Goal: Register for event/course

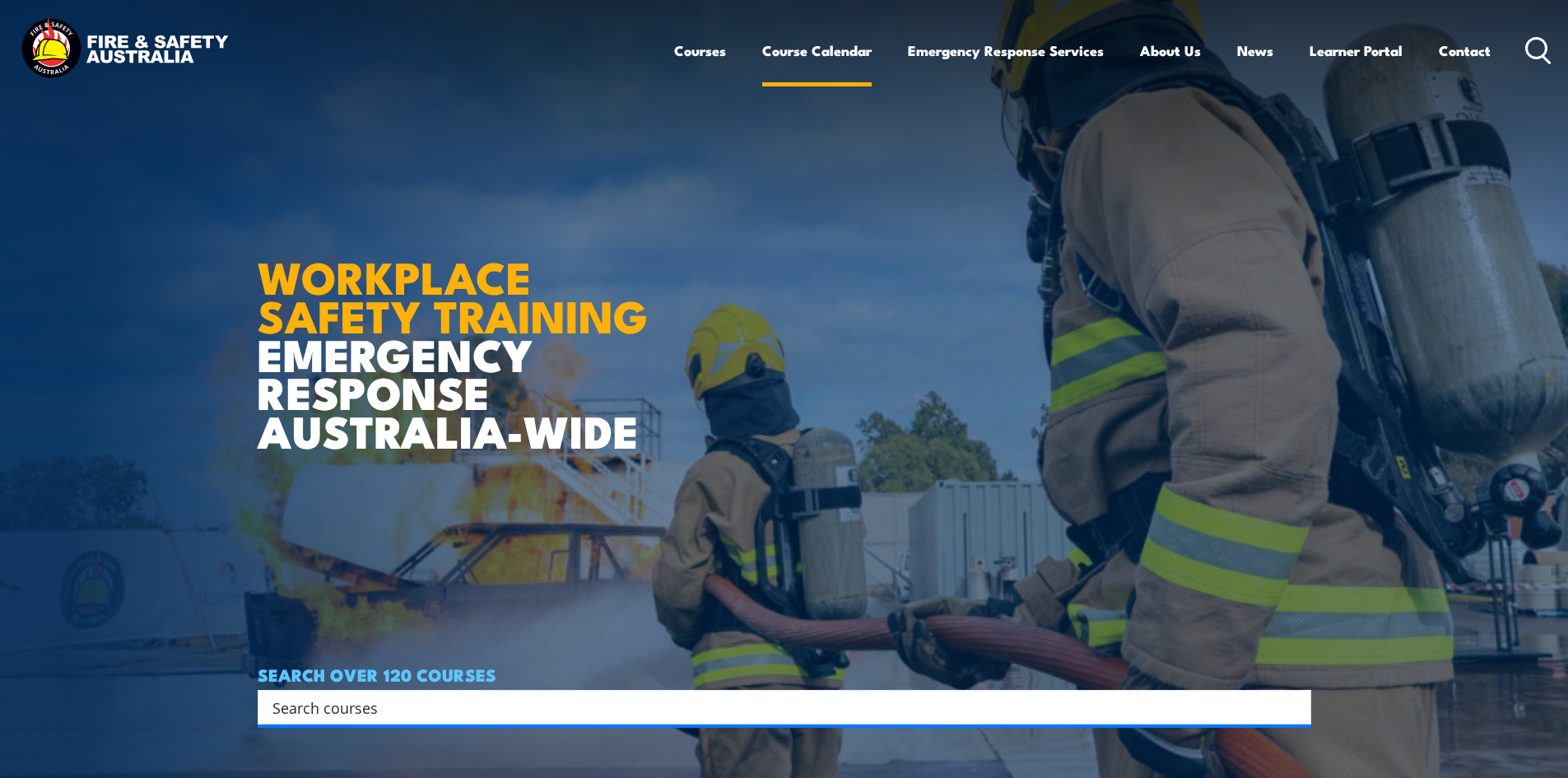
click at [817, 44] on link "Course Calendar" at bounding box center [816, 50] width 110 height 43
click at [809, 46] on link "Course Calendar" at bounding box center [816, 50] width 110 height 43
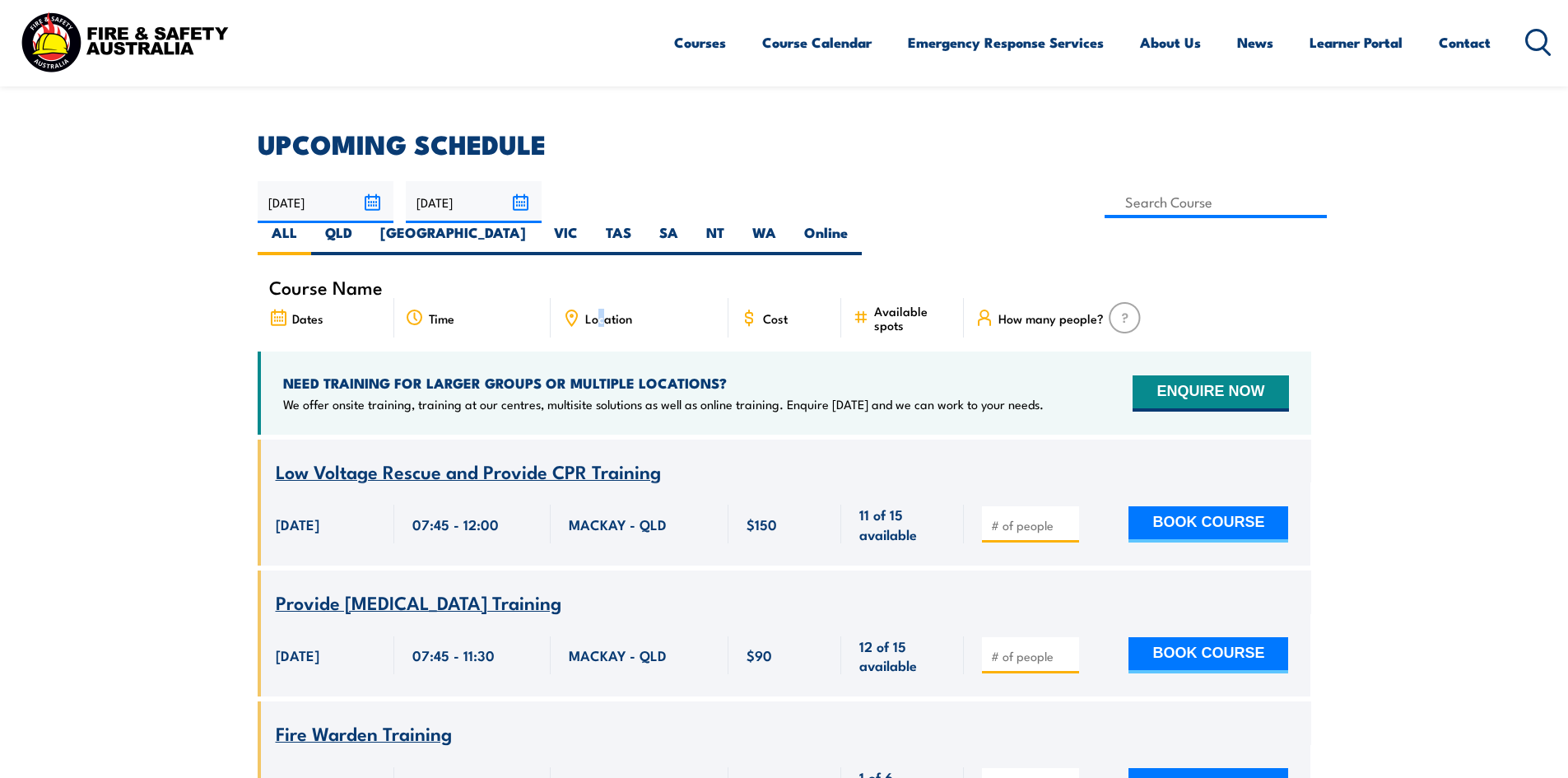
click at [600, 311] on span "Location" at bounding box center [608, 318] width 47 height 14
click at [575, 308] on icon at bounding box center [571, 317] width 18 height 18
click at [568, 308] on icon at bounding box center [571, 317] width 18 height 18
click at [686, 298] on div "Location" at bounding box center [639, 318] width 178 height 40
click at [540, 223] on label "[GEOGRAPHIC_DATA]" at bounding box center [453, 240] width 173 height 32
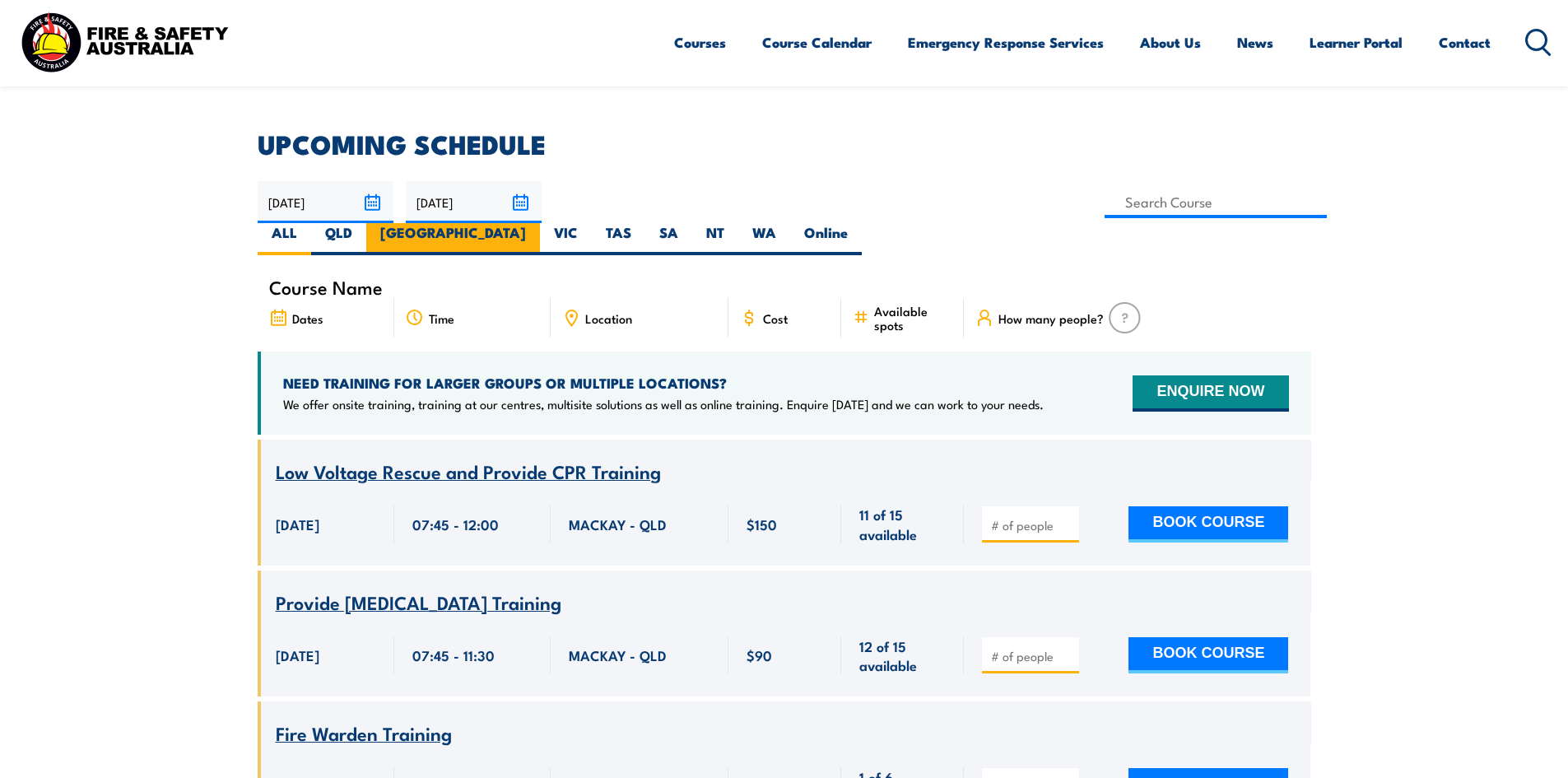
click at [537, 223] on input "[GEOGRAPHIC_DATA]" at bounding box center [531, 228] width 11 height 11
radio input "true"
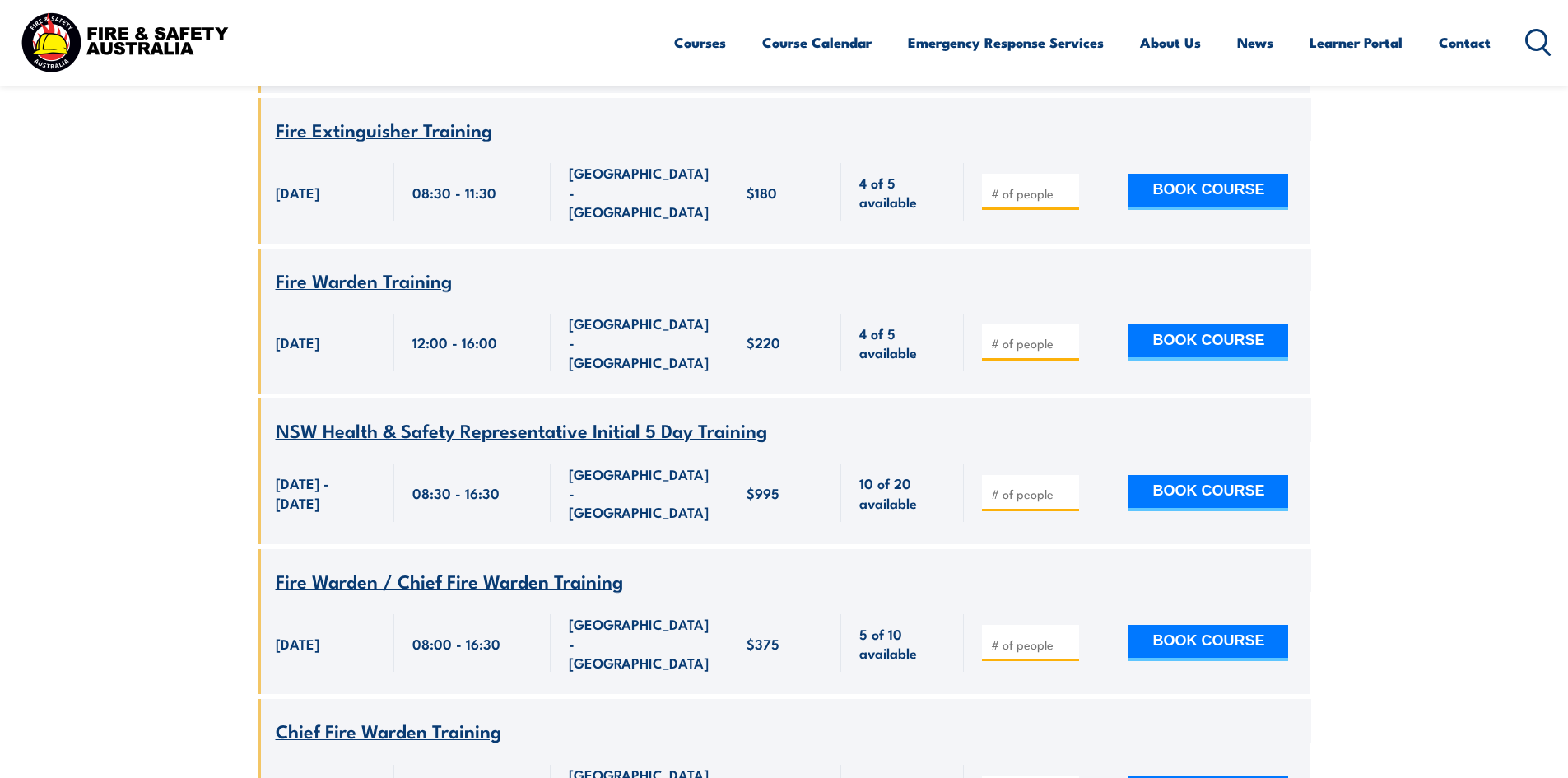
scroll to position [2436, 0]
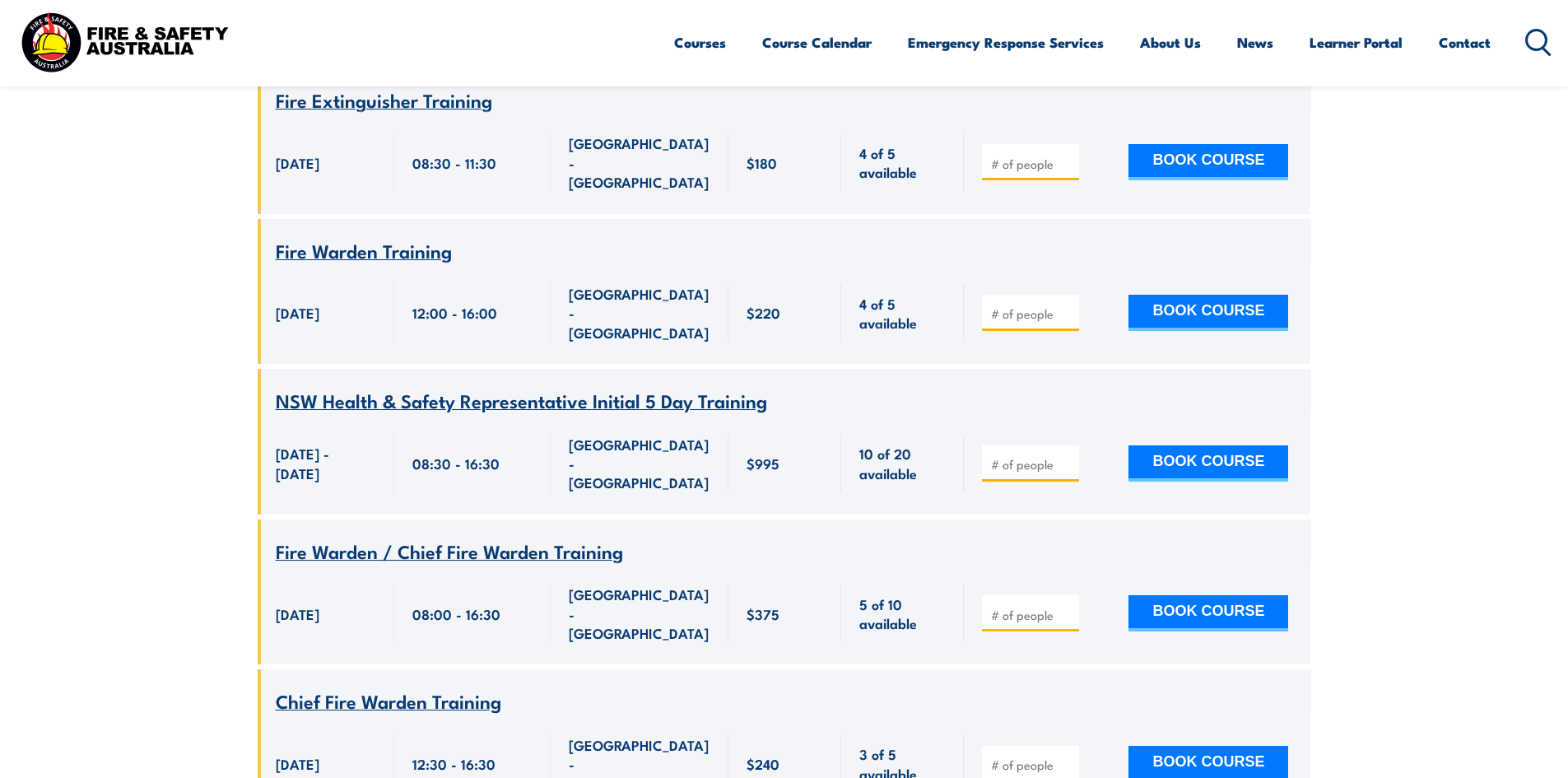
click at [601, 584] on span "[GEOGRAPHIC_DATA] - [GEOGRAPHIC_DATA]" at bounding box center [640, 613] width 142 height 58
type input "1"
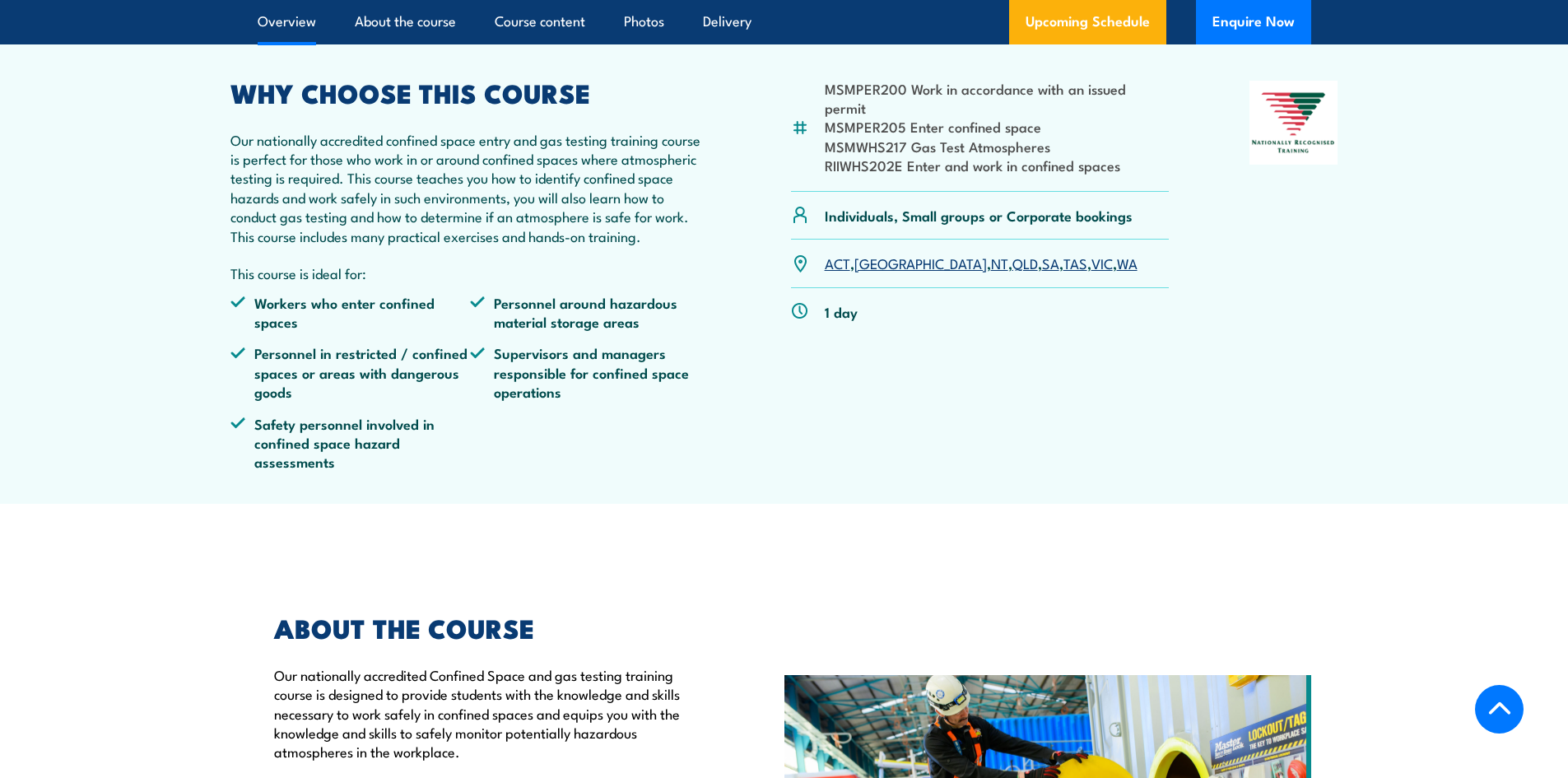
scroll to position [493, 0]
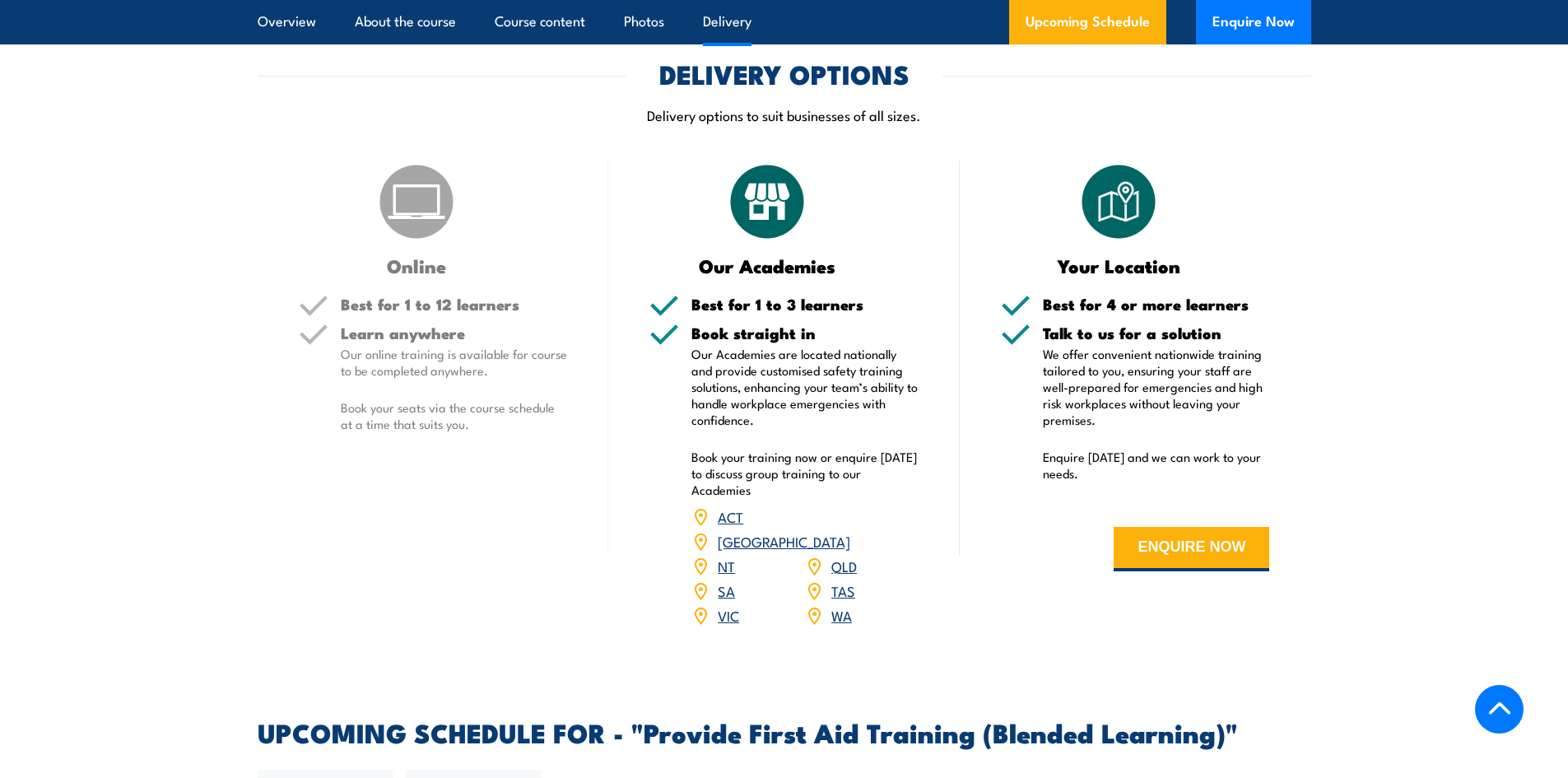
scroll to position [2304, 0]
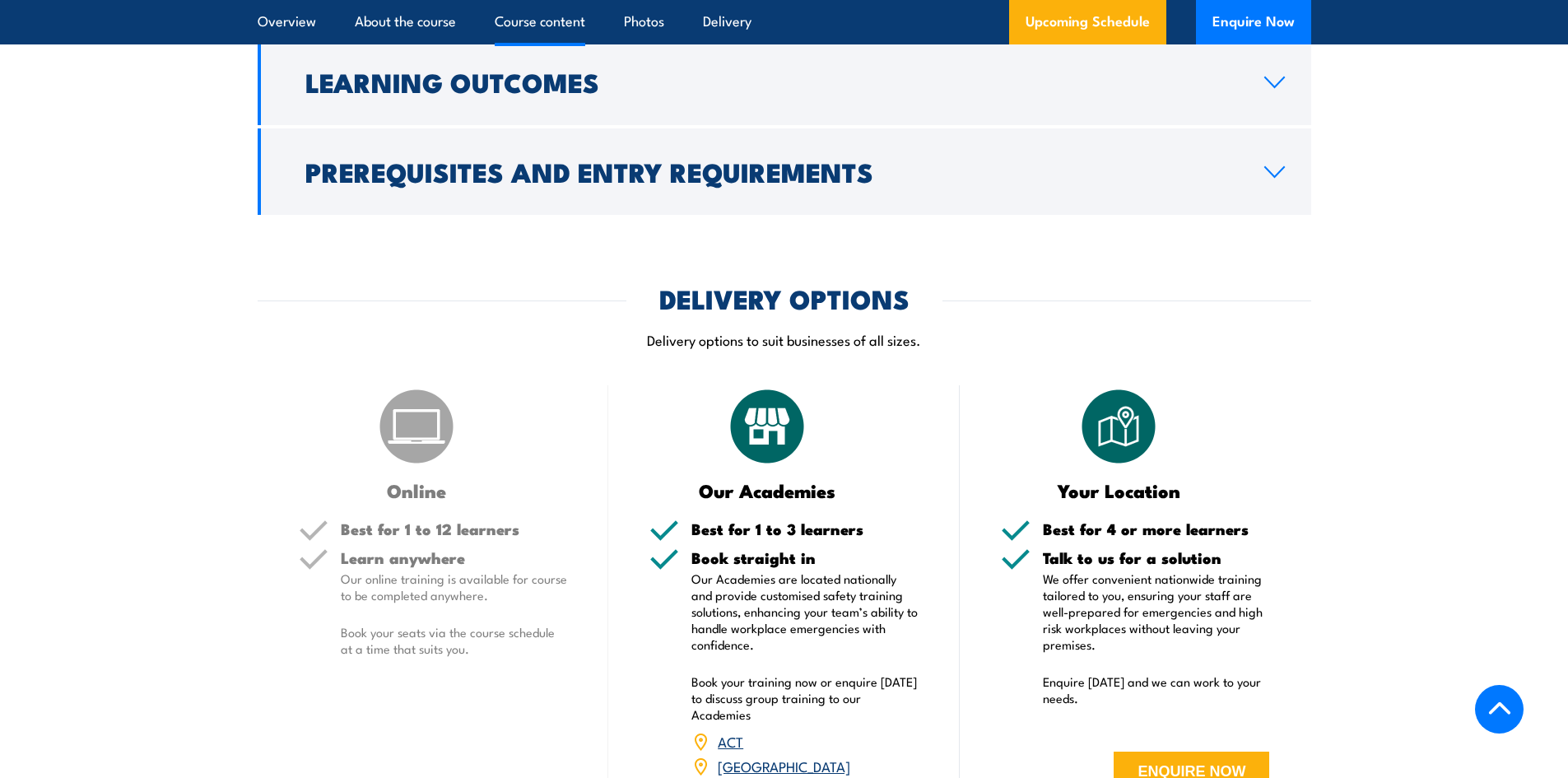
click at [1105, 467] on img at bounding box center [1118, 426] width 82 height 82
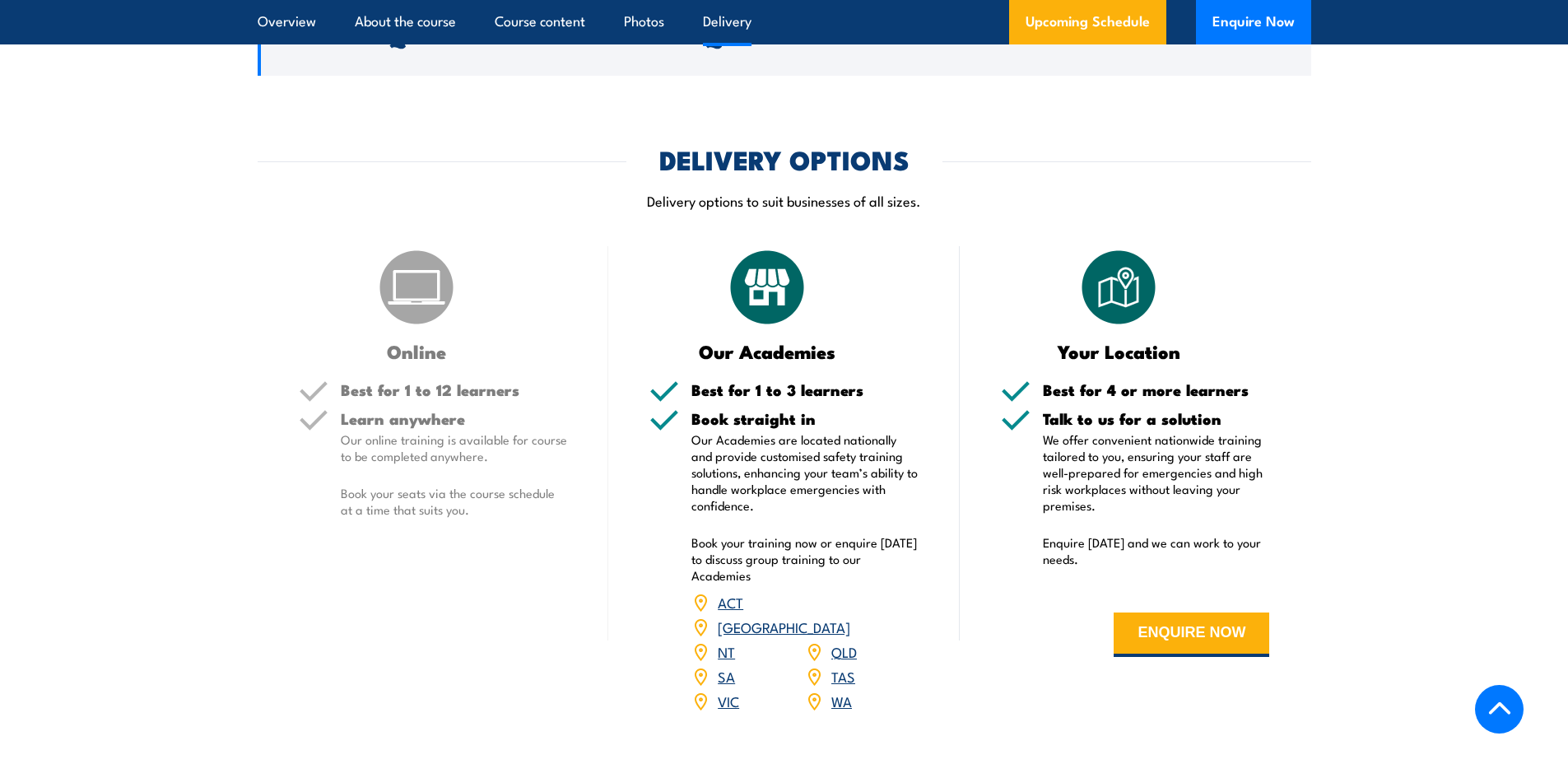
scroll to position [2469, 0]
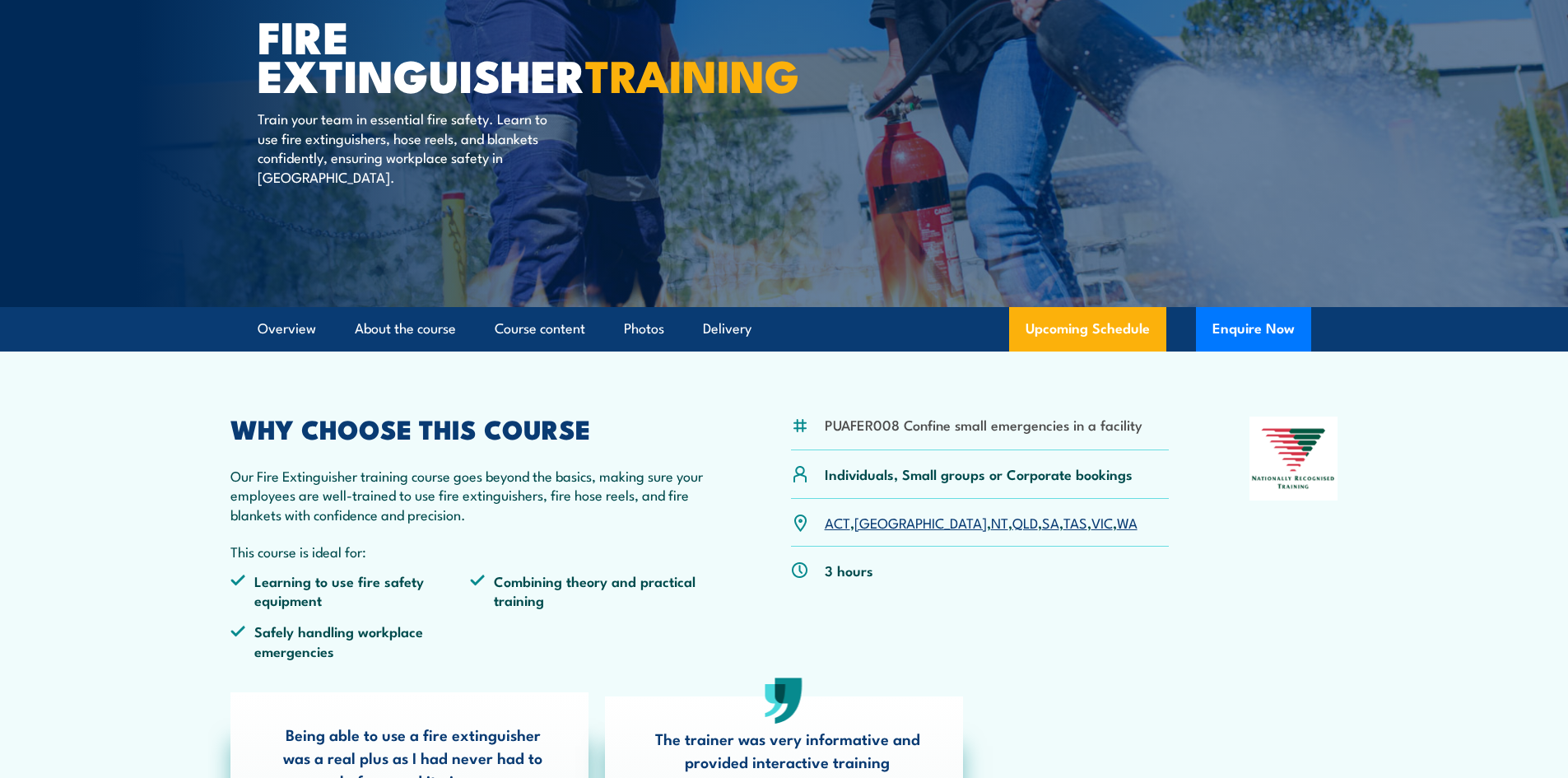
scroll to position [330, 0]
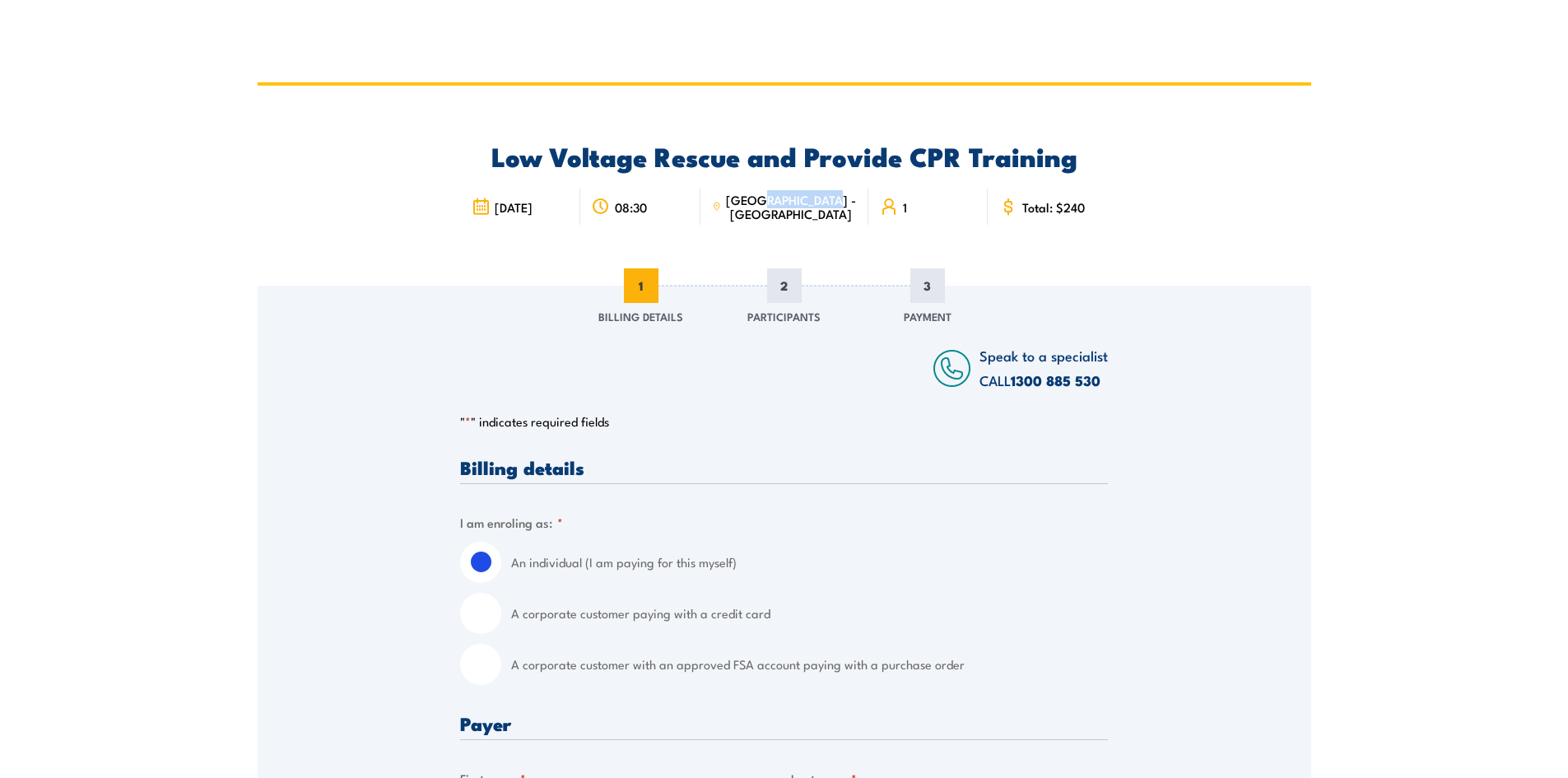
drag, startPoint x: 788, startPoint y: 198, endPoint x: 850, endPoint y: 214, distance: 64.0
click at [845, 214] on div "[GEOGRAPHIC_DATA] - [GEOGRAPHIC_DATA]" at bounding box center [785, 206] width 168 height 37
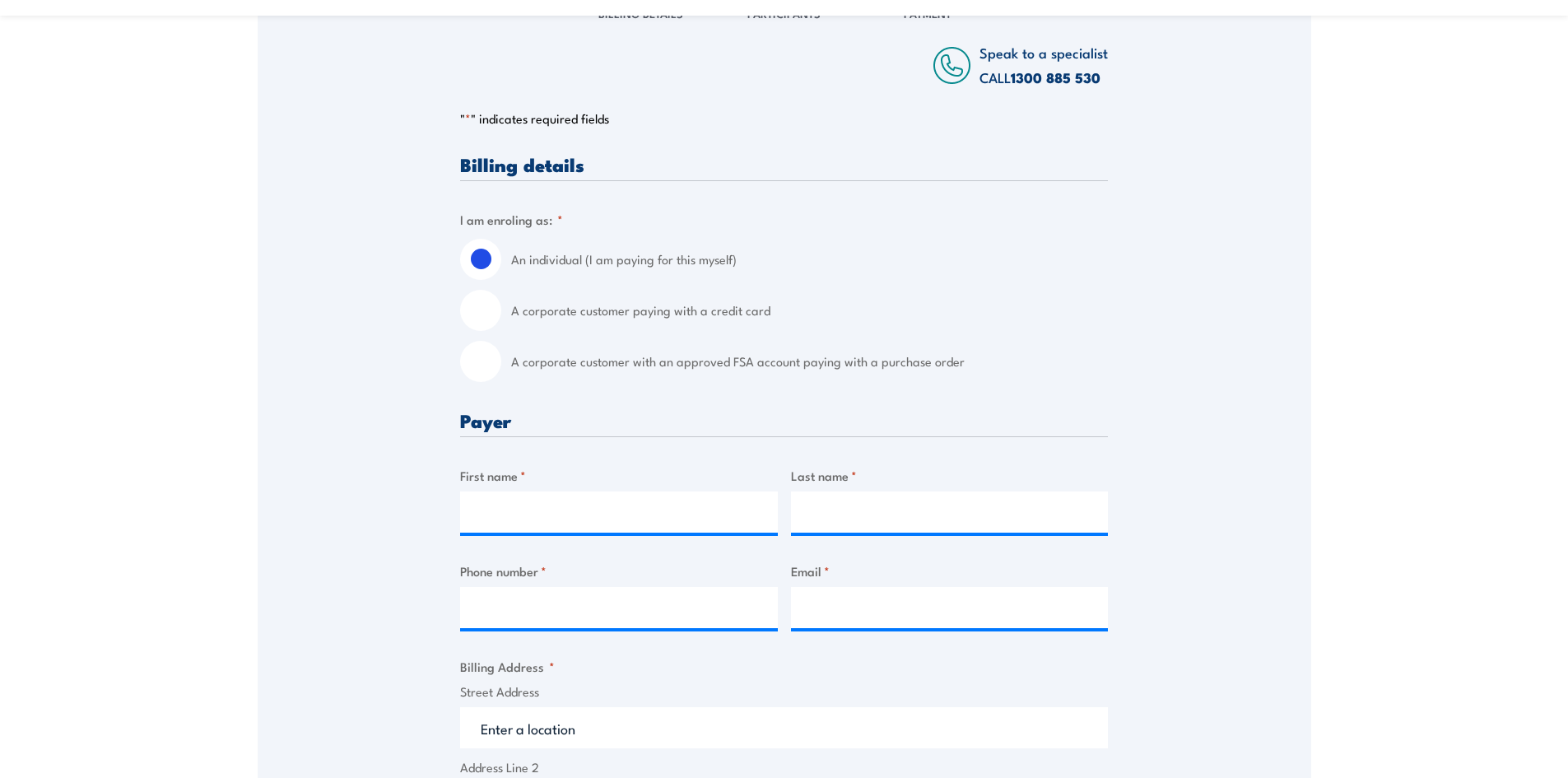
scroll to position [576, 0]
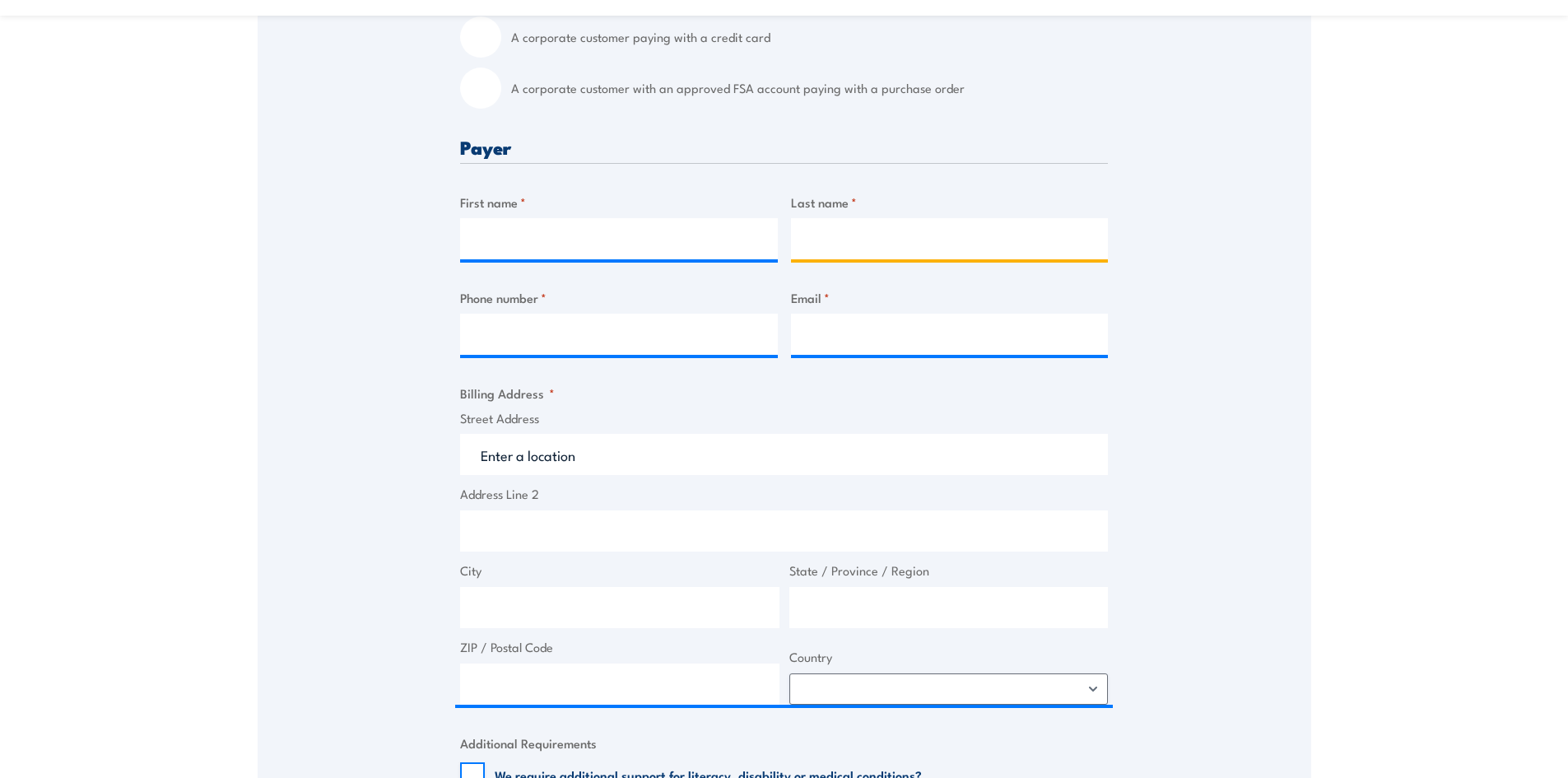
click at [869, 241] on input "Last name *" at bounding box center [950, 239] width 318 height 41
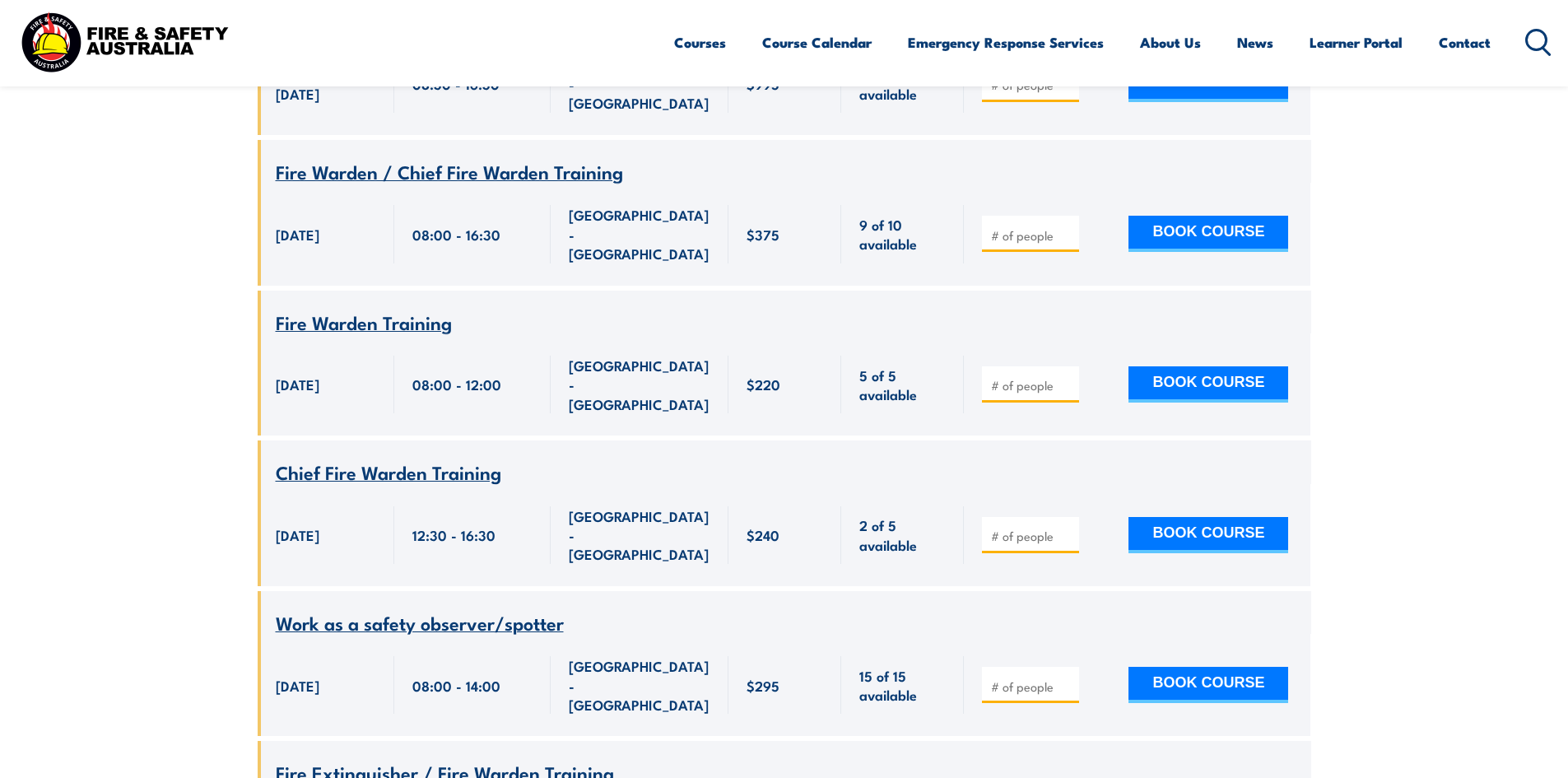
scroll to position [7169, 0]
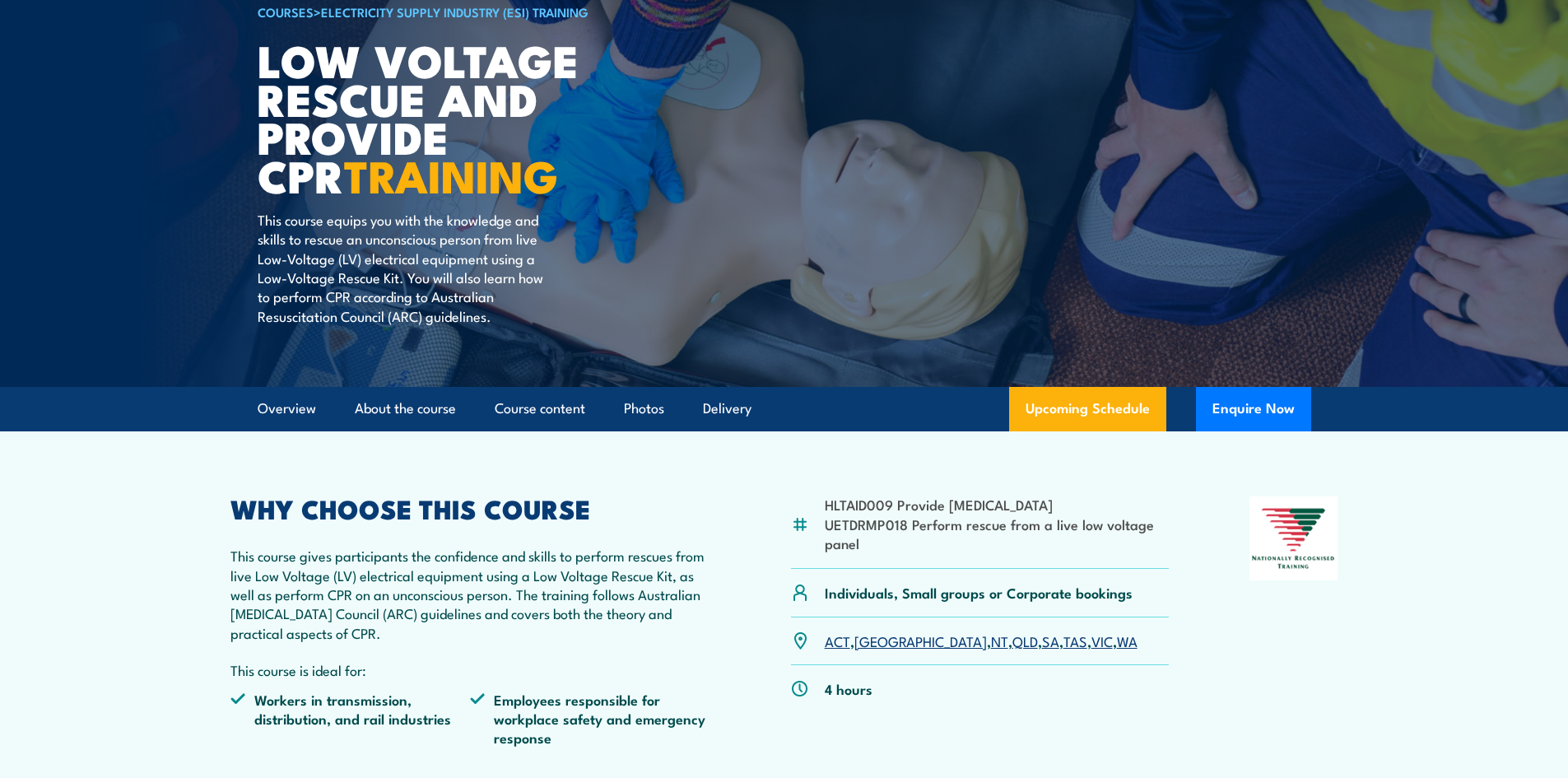
scroll to position [165, 0]
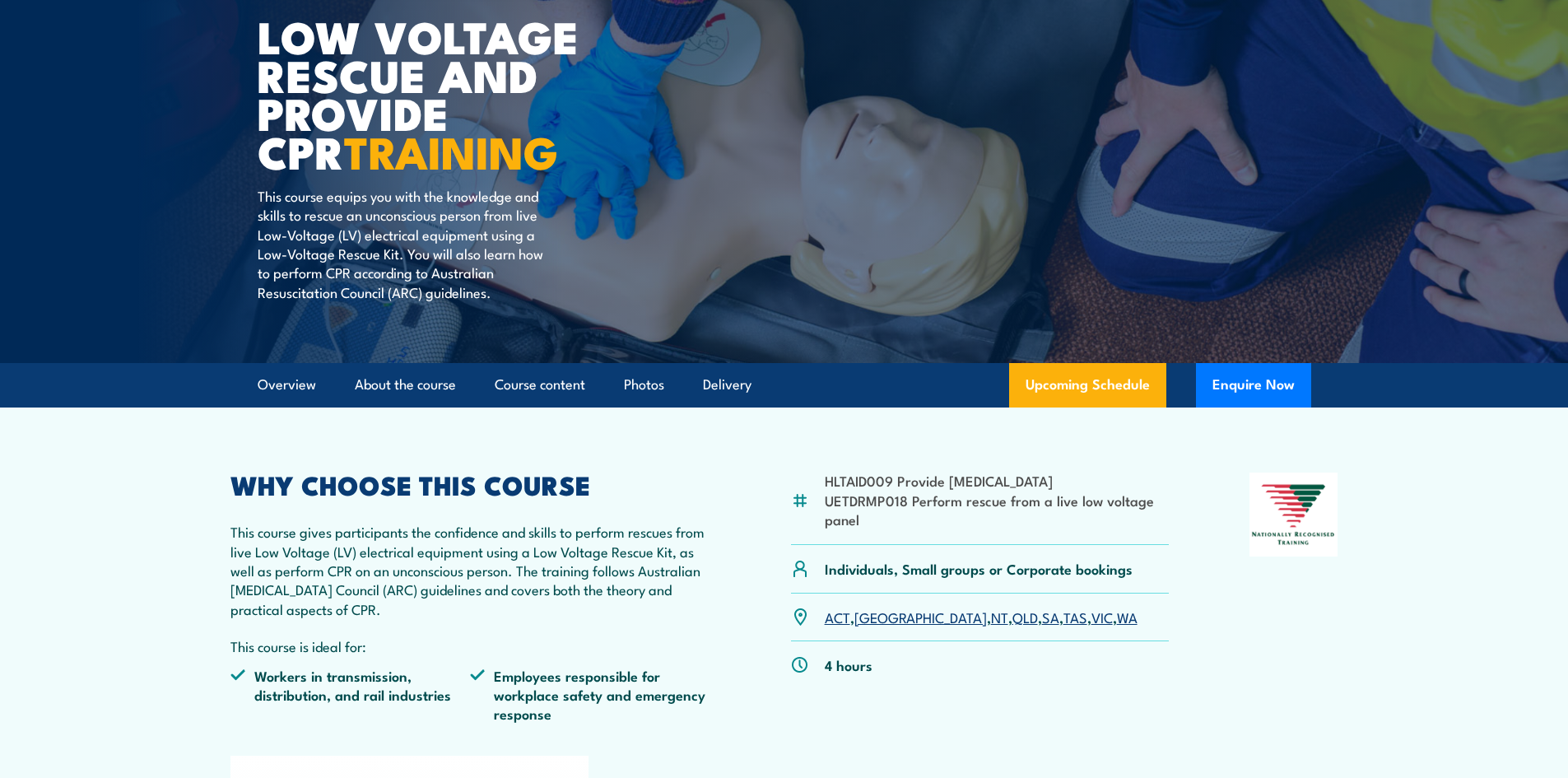
click at [888, 515] on li "UETDRMP018 Perform rescue from a live low voltage panel" at bounding box center [997, 510] width 345 height 39
click at [859, 481] on li "HLTAID009 Provide [MEDICAL_DATA]" at bounding box center [997, 480] width 345 height 19
click at [892, 502] on li "UETDRMP018 Perform rescue from a live low voltage panel" at bounding box center [997, 510] width 345 height 39
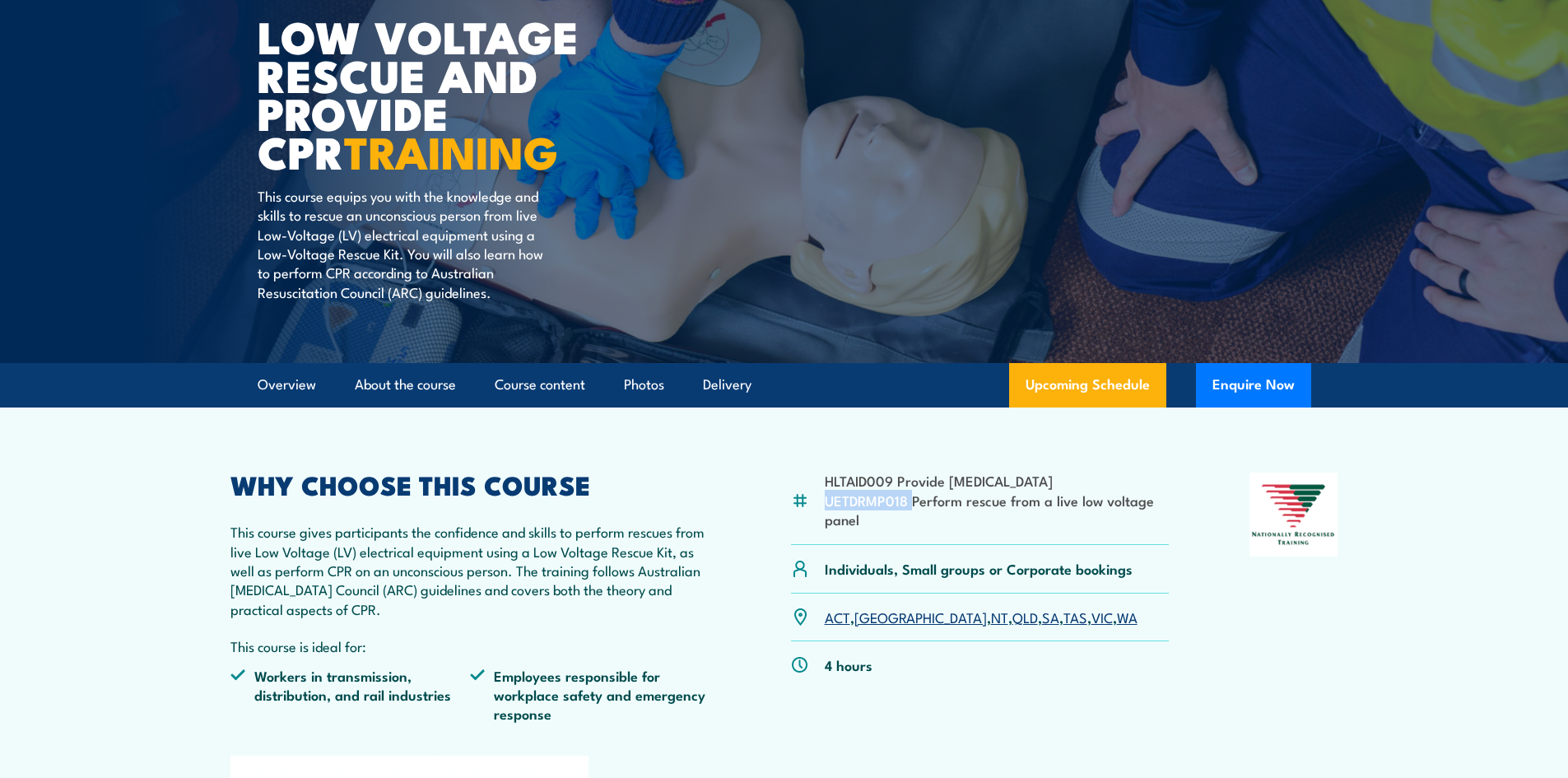
copy li "UETDRMP018"
click at [891, 500] on li "UETDRMP018 Perform rescue from a live low voltage panel" at bounding box center [997, 510] width 345 height 39
